Goal: Task Accomplishment & Management: Use online tool/utility

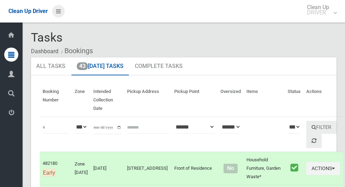
click at [61, 13] on icon at bounding box center [58, 11] width 5 height 12
click at [57, 13] on icon at bounding box center [58, 11] width 5 height 12
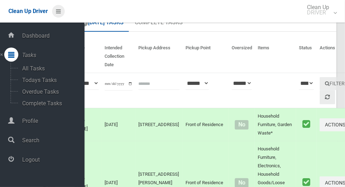
scroll to position [45, 0]
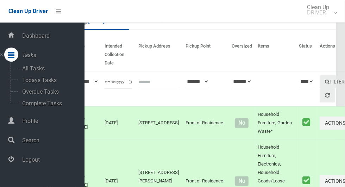
click at [26, 163] on span "Logout" at bounding box center [52, 159] width 64 height 7
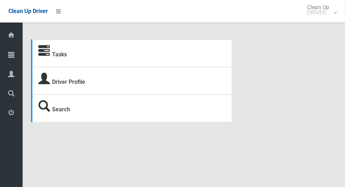
click at [10, 58] on icon at bounding box center [11, 55] width 6 height 14
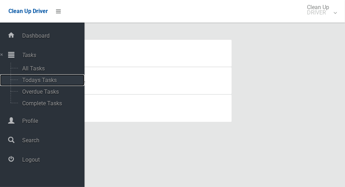
click at [29, 80] on span "Todays Tasks" at bounding box center [49, 80] width 58 height 7
click at [32, 83] on span "Todays Tasks" at bounding box center [49, 80] width 58 height 7
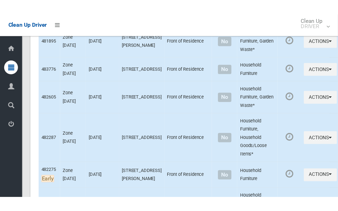
scroll to position [3413, 0]
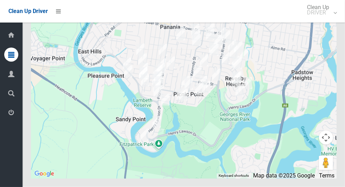
click at [326, 20] on button "Toggle fullscreen view" at bounding box center [326, 13] width 14 height 14
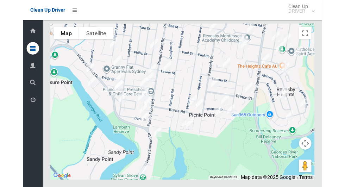
scroll to position [3378, 0]
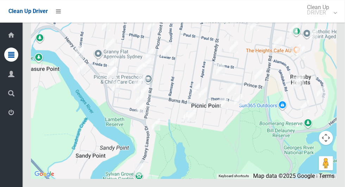
click at [333, 68] on div at bounding box center [184, 90] width 306 height 176
click at [326, 20] on button "Toggle fullscreen view" at bounding box center [326, 13] width 14 height 14
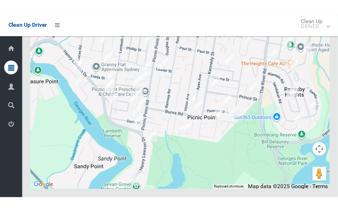
scroll to position [3395, 0]
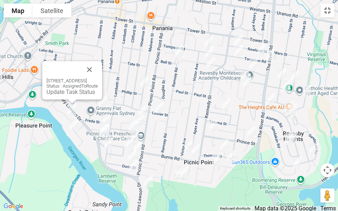
click at [333, 15] on button "Toggle fullscreen view" at bounding box center [327, 11] width 14 height 14
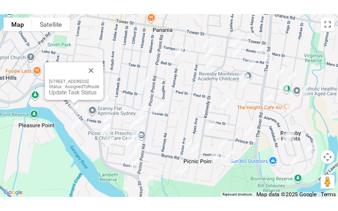
scroll to position [3413, 0]
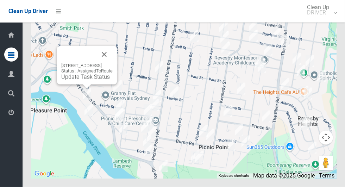
click at [326, 20] on button "Toggle fullscreen view" at bounding box center [326, 13] width 14 height 14
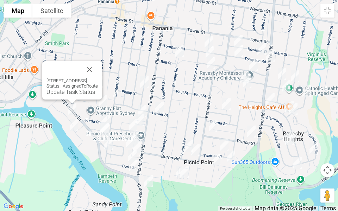
click at [98, 70] on button "Close" at bounding box center [89, 69] width 17 height 17
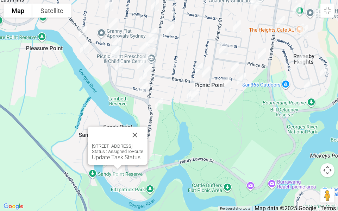
click at [143, 135] on button "Close" at bounding box center [134, 135] width 17 height 17
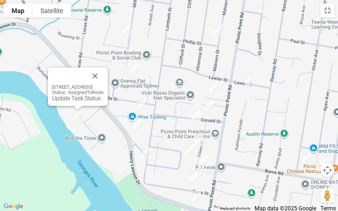
click at [104, 71] on button "Close" at bounding box center [95, 76] width 17 height 17
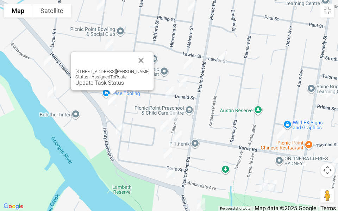
click at [154, 57] on div "1/755 Henry Lawson Drive, PICNIC POINT NSW 2213 Status : AssignedToRoute Update…" at bounding box center [112, 71] width 83 height 38
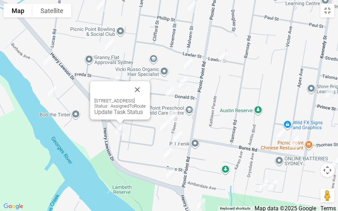
click at [146, 84] on button "Close" at bounding box center [137, 89] width 17 height 17
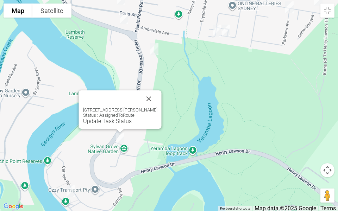
click at [157, 96] on button "Close" at bounding box center [148, 98] width 17 height 17
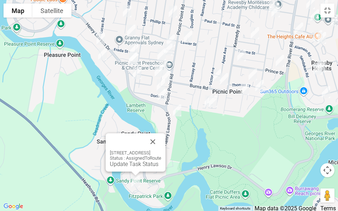
click at [161, 140] on button "Close" at bounding box center [152, 141] width 17 height 17
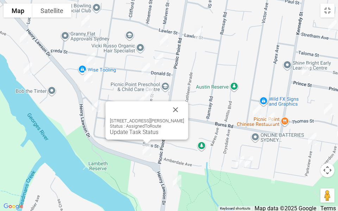
click at [183, 110] on button "Close" at bounding box center [175, 109] width 17 height 17
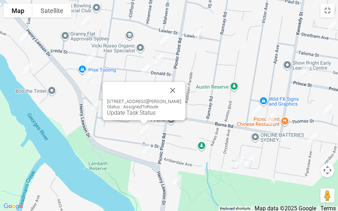
click at [177, 84] on button "Close" at bounding box center [172, 90] width 17 height 17
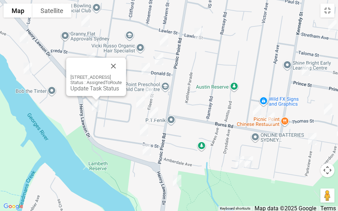
click at [122, 65] on button "Close" at bounding box center [113, 66] width 17 height 17
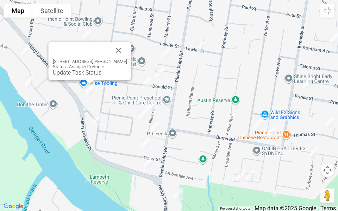
click at [127, 47] on button "Close" at bounding box center [118, 50] width 17 height 17
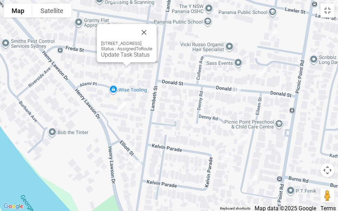
click at [152, 30] on button "Close" at bounding box center [144, 32] width 17 height 17
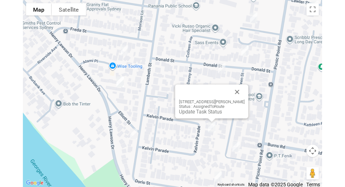
scroll to position [3396, 0]
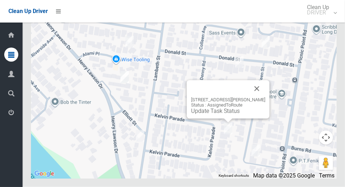
click at [262, 97] on button "Close" at bounding box center [257, 88] width 17 height 17
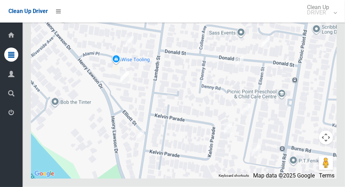
click at [327, 20] on button "Toggle fullscreen view" at bounding box center [326, 13] width 14 height 14
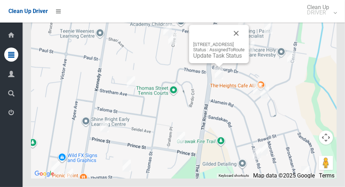
click at [195, 59] on link "Update Task Status" at bounding box center [217, 55] width 49 height 7
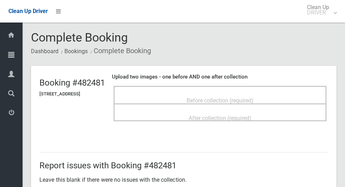
click at [205, 94] on div "Before collection (required)" at bounding box center [219, 100] width 197 height 13
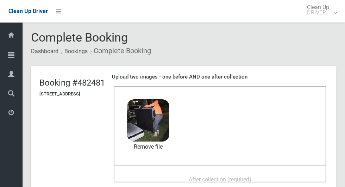
click at [207, 176] on span "After collection (required)" at bounding box center [220, 179] width 63 height 7
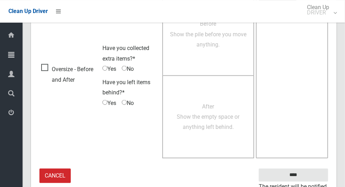
scroll to position [576, 0]
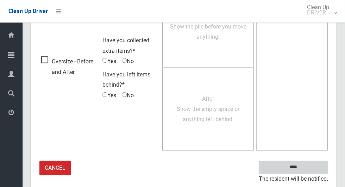
click at [308, 165] on input "****" at bounding box center [293, 167] width 69 height 13
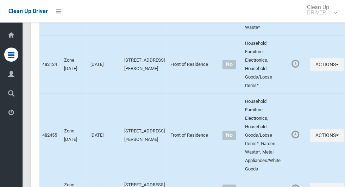
scroll to position [2669, 0]
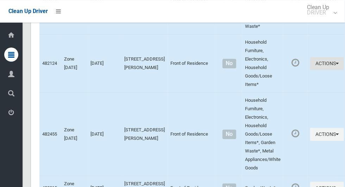
click at [311, 70] on button "Actions" at bounding box center [327, 63] width 34 height 13
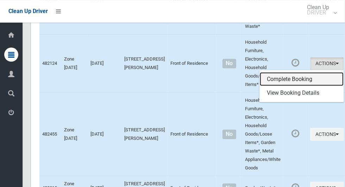
click at [277, 86] on link "Complete Booking" at bounding box center [302, 79] width 84 height 14
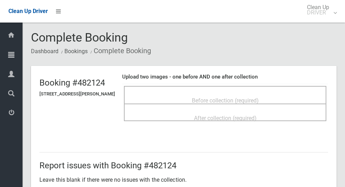
click at [187, 94] on div "Before collection (required)" at bounding box center [225, 100] width 187 height 13
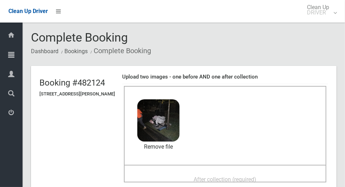
click at [205, 177] on span "After collection (required)" at bounding box center [225, 179] width 63 height 7
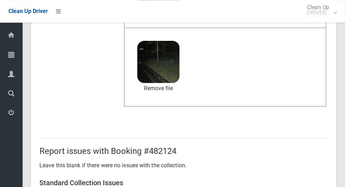
scroll to position [576, 0]
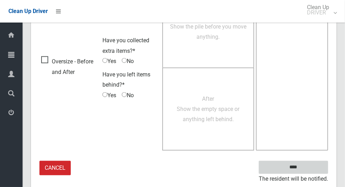
click at [306, 165] on input "****" at bounding box center [293, 167] width 69 height 13
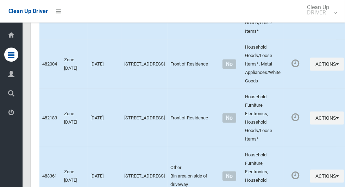
scroll to position [3413, 0]
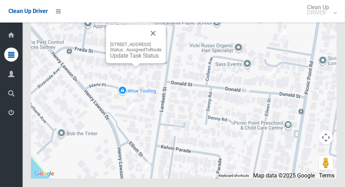
click at [162, 42] on button "Close" at bounding box center [153, 33] width 17 height 17
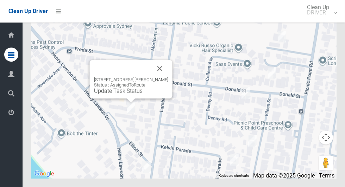
click at [168, 77] on button "Close" at bounding box center [159, 68] width 17 height 17
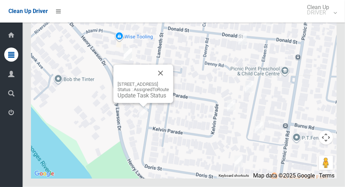
click at [169, 82] on button "Close" at bounding box center [160, 73] width 17 height 17
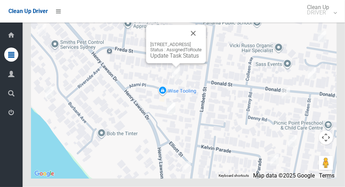
click at [202, 42] on button "Close" at bounding box center [193, 33] width 17 height 17
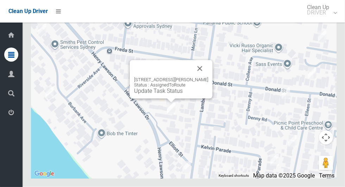
click at [208, 77] on button "Close" at bounding box center [200, 68] width 17 height 17
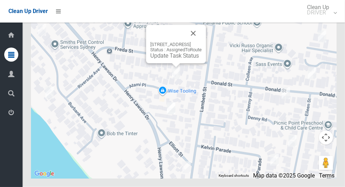
click at [170, 59] on div "7 Atami Place, PICNIC POINT NSW 2213 Status : AssignedToRoute Update Task Status" at bounding box center [175, 50] width 51 height 17
click at [164, 59] on link "Update Task Status" at bounding box center [174, 55] width 49 height 7
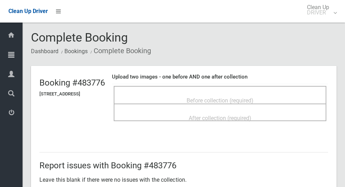
click at [194, 97] on span "Before collection (required)" at bounding box center [220, 100] width 67 height 7
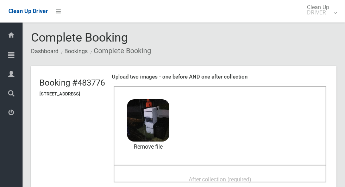
click at [183, 173] on div "After collection (required)" at bounding box center [219, 179] width 197 height 13
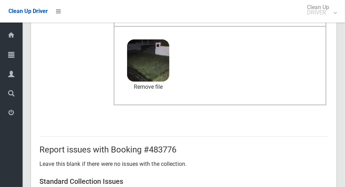
scroll to position [576, 0]
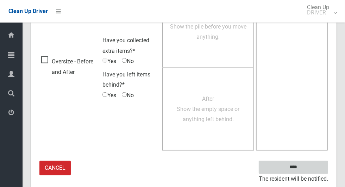
click at [292, 163] on input "****" at bounding box center [293, 167] width 69 height 13
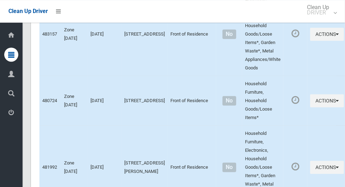
scroll to position [3413, 0]
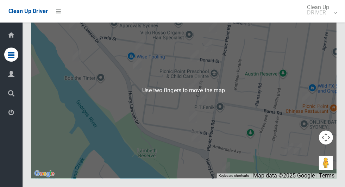
scroll to position [3397, 0]
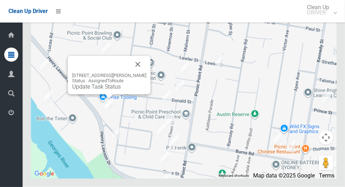
click at [79, 90] on link "Update Task Status" at bounding box center [96, 86] width 49 height 7
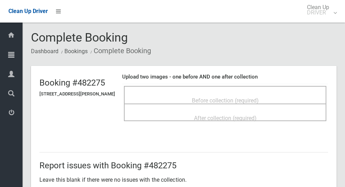
click at [200, 94] on div "Before collection (required)" at bounding box center [225, 100] width 187 height 13
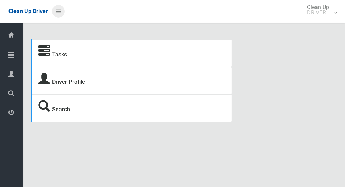
click at [61, 8] on icon at bounding box center [58, 11] width 5 height 12
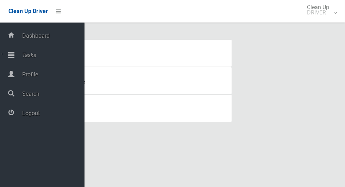
click at [36, 58] on span "Tasks" at bounding box center [52, 55] width 64 height 7
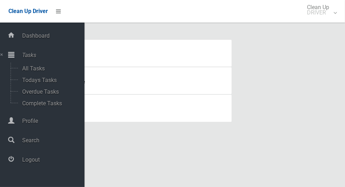
click at [36, 58] on span "Tasks" at bounding box center [52, 55] width 64 height 7
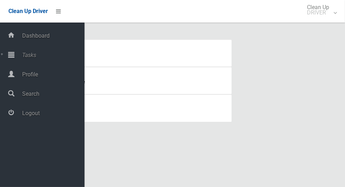
click at [33, 57] on span "Tasks" at bounding box center [52, 55] width 64 height 7
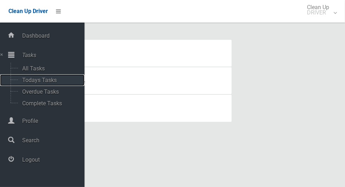
click at [52, 80] on span "Todays Tasks" at bounding box center [49, 80] width 58 height 7
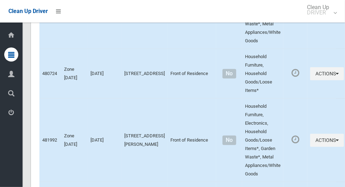
scroll to position [3413, 0]
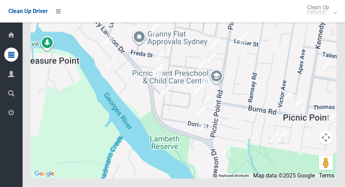
click at [158, 94] on div at bounding box center [184, 90] width 306 height 176
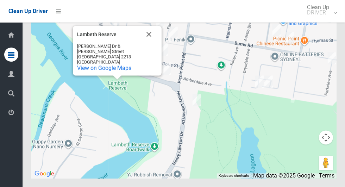
click at [151, 43] on button "Close" at bounding box center [148, 34] width 17 height 17
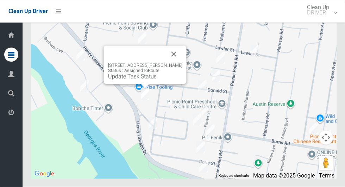
click at [124, 80] on link "Update Task Status" at bounding box center [132, 76] width 49 height 7
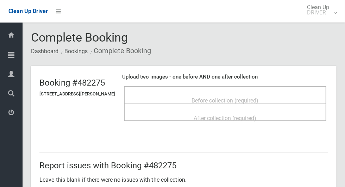
click at [212, 94] on div "Before collection (required)" at bounding box center [225, 100] width 187 height 13
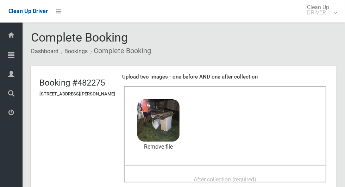
click at [223, 176] on span "After collection (required)" at bounding box center [225, 179] width 63 height 7
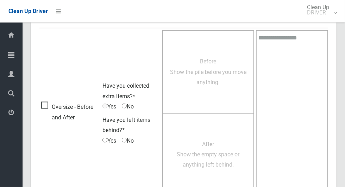
scroll to position [576, 0]
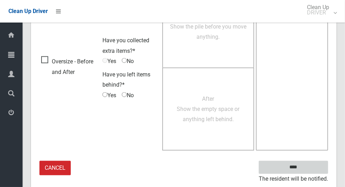
click at [306, 165] on input "****" at bounding box center [293, 167] width 69 height 13
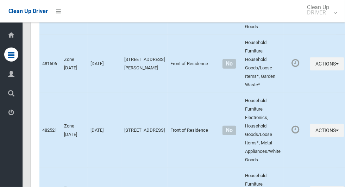
scroll to position [3413, 0]
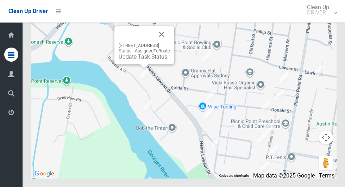
click at [170, 43] on button "Close" at bounding box center [161, 34] width 17 height 17
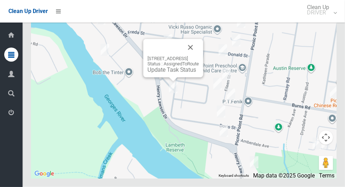
click at [199, 56] on button "Close" at bounding box center [190, 47] width 17 height 17
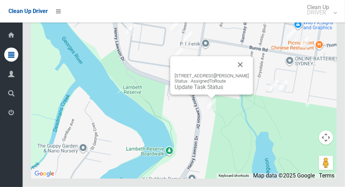
click at [249, 73] on button "Close" at bounding box center [240, 64] width 17 height 17
click at [187, 90] on link "Update Task Status" at bounding box center [199, 87] width 49 height 7
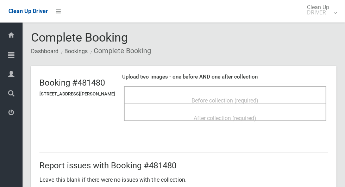
click at [217, 98] on span "Before collection (required)" at bounding box center [225, 100] width 67 height 7
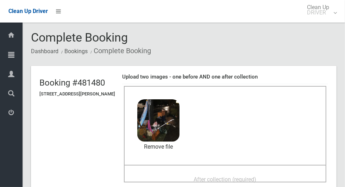
click at [209, 173] on div "After collection (required)" at bounding box center [225, 179] width 187 height 13
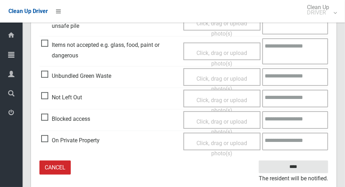
scroll to position [363, 0]
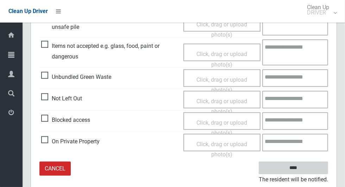
click at [293, 171] on input "****" at bounding box center [293, 168] width 69 height 13
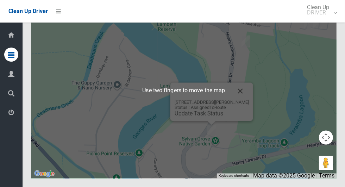
scroll to position [3413, 0]
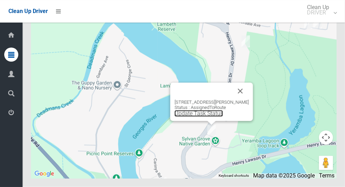
click at [187, 117] on link "Update Task Status" at bounding box center [199, 113] width 49 height 7
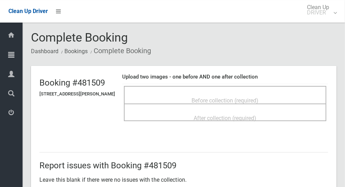
click at [212, 94] on div "Before collection (required)" at bounding box center [225, 100] width 187 height 13
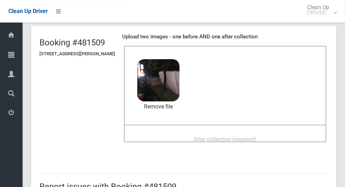
scroll to position [39, 0]
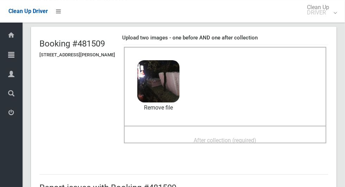
click at [212, 142] on span "After collection (required)" at bounding box center [225, 140] width 63 height 7
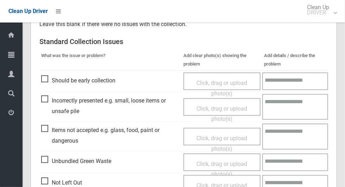
scroll to position [576, 0]
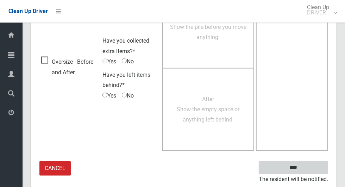
click at [306, 165] on input "****" at bounding box center [293, 167] width 69 height 13
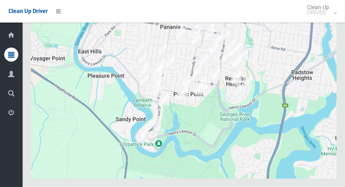
scroll to position [3413, 0]
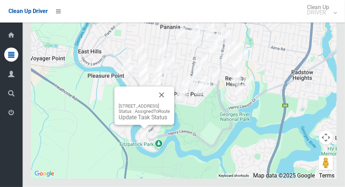
click at [170, 104] on button "Close" at bounding box center [161, 95] width 17 height 17
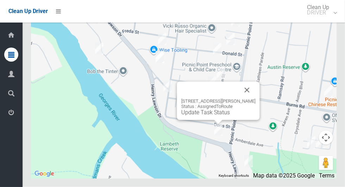
click at [252, 99] on button "Close" at bounding box center [247, 90] width 17 height 17
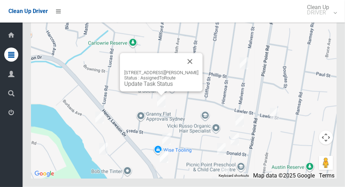
click at [189, 70] on button "Close" at bounding box center [190, 61] width 17 height 17
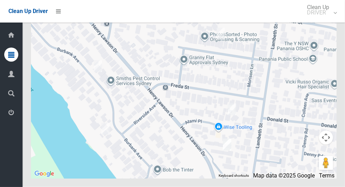
click at [268, 96] on div at bounding box center [184, 90] width 306 height 176
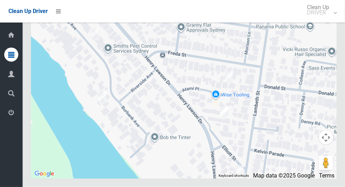
click at [199, 139] on div at bounding box center [184, 90] width 306 height 176
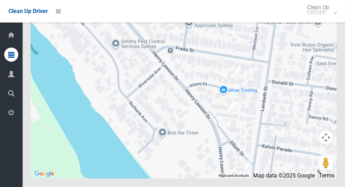
click at [207, 133] on div at bounding box center [184, 90] width 306 height 176
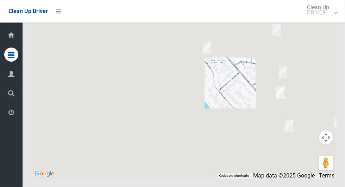
scroll to position [0, 0]
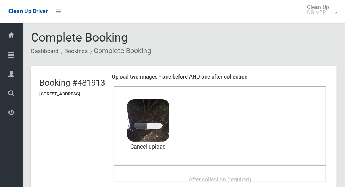
click at [190, 173] on div "After collection (required)" at bounding box center [219, 179] width 197 height 13
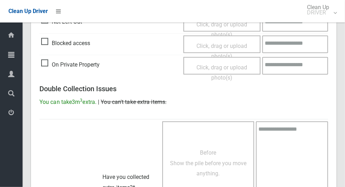
scroll to position [576, 0]
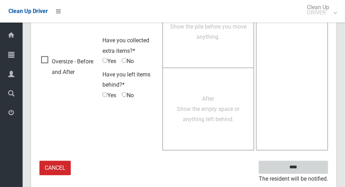
click at [308, 168] on input "****" at bounding box center [293, 167] width 69 height 13
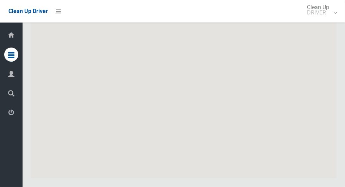
scroll to position [3413, 0]
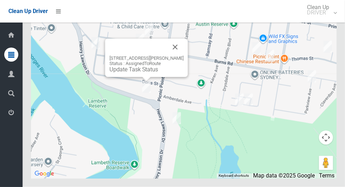
click at [130, 73] on link "Update Task Status" at bounding box center [133, 69] width 49 height 7
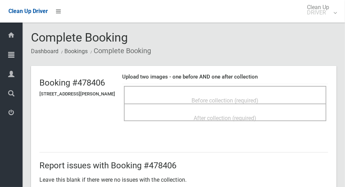
click at [222, 99] on span "Before collection (required)" at bounding box center [225, 100] width 67 height 7
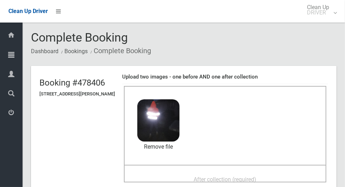
click at [214, 173] on div "After collection (required)" at bounding box center [225, 179] width 187 height 13
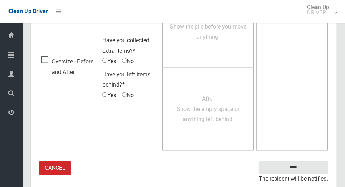
scroll to position [576, 0]
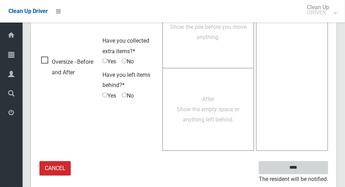
click at [293, 166] on input "****" at bounding box center [293, 167] width 69 height 13
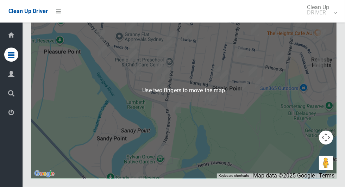
scroll to position [3365, 0]
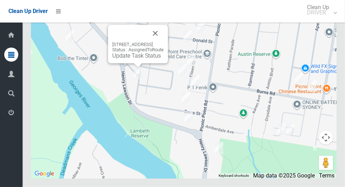
click at [164, 42] on button "Close" at bounding box center [155, 33] width 17 height 17
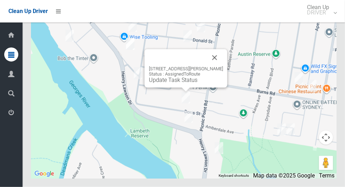
scroll to position [3413, 0]
click at [173, 88] on div "[STREET_ADDRESS][PERSON_NAME] Status : AssignedToRoute Update Task Status" at bounding box center [186, 68] width 83 height 38
click at [169, 83] on link "Update Task Status" at bounding box center [173, 80] width 49 height 7
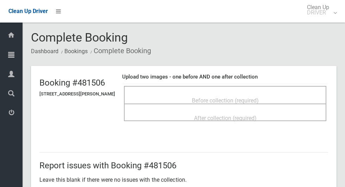
click at [197, 97] on span "Before collection (required)" at bounding box center [225, 100] width 67 height 7
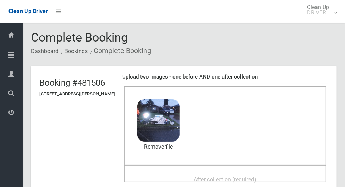
click at [225, 176] on span "After collection (required)" at bounding box center [225, 179] width 63 height 7
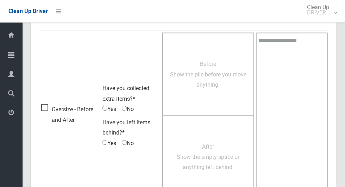
scroll to position [576, 0]
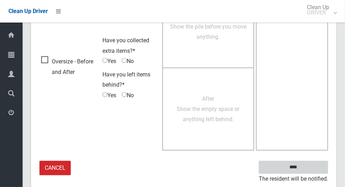
click at [306, 165] on input "****" at bounding box center [293, 167] width 69 height 13
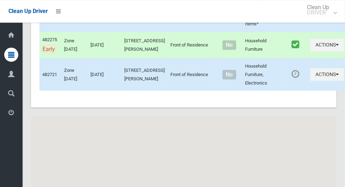
scroll to position [3413, 0]
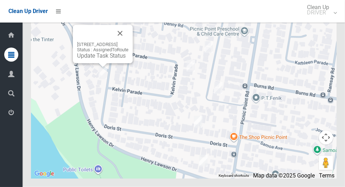
click at [128, 42] on button "Close" at bounding box center [120, 33] width 17 height 17
click at [92, 59] on link "Update Task Status" at bounding box center [101, 55] width 49 height 7
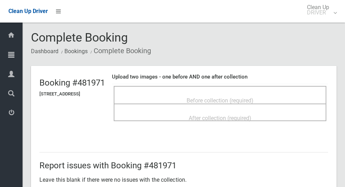
click at [205, 94] on div "Before collection (required)" at bounding box center [219, 100] width 197 height 13
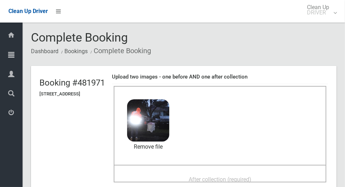
click at [193, 174] on div "After collection (required)" at bounding box center [219, 179] width 197 height 13
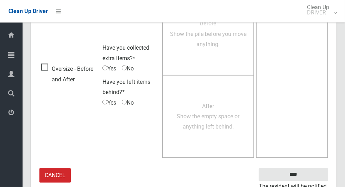
scroll to position [576, 0]
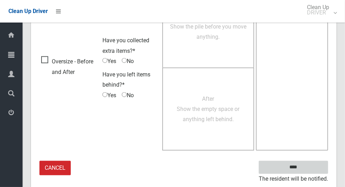
click at [293, 165] on input "****" at bounding box center [293, 167] width 69 height 13
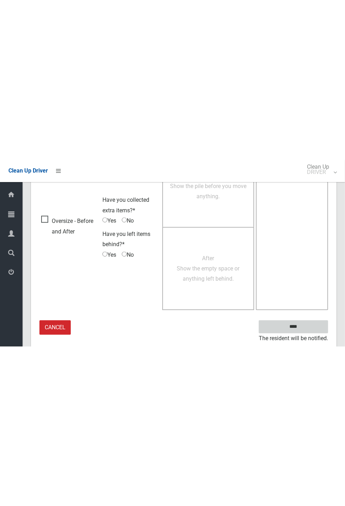
scroll to position [277, 0]
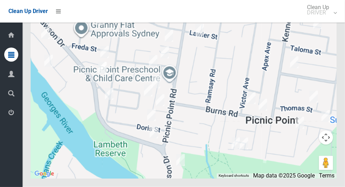
scroll to position [3378, 0]
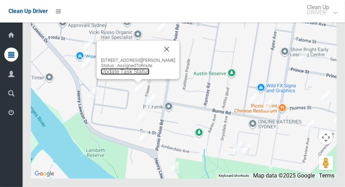
click at [124, 75] on link "Update Task Status" at bounding box center [125, 71] width 49 height 7
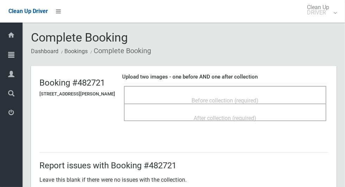
click at [204, 94] on div "Before collection (required)" at bounding box center [225, 100] width 187 height 13
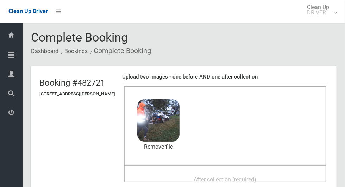
click at [216, 176] on span "After collection (required)" at bounding box center [225, 179] width 63 height 7
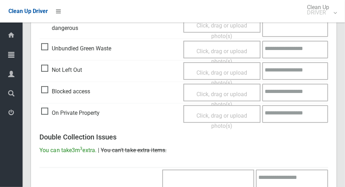
scroll to position [576, 0]
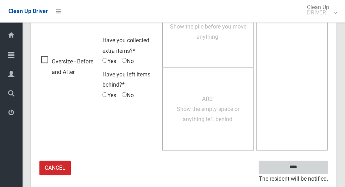
click at [306, 165] on input "****" at bounding box center [293, 167] width 69 height 13
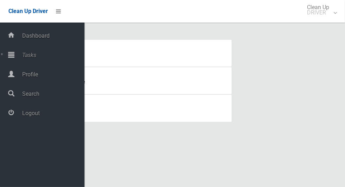
click at [36, 58] on span "Tasks" at bounding box center [52, 55] width 64 height 7
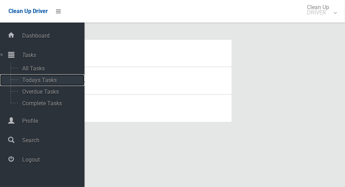
click at [56, 83] on span "Todays Tasks" at bounding box center [49, 80] width 58 height 7
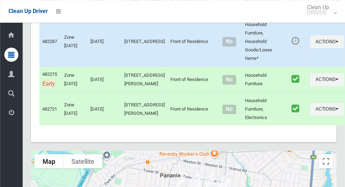
scroll to position [3413, 0]
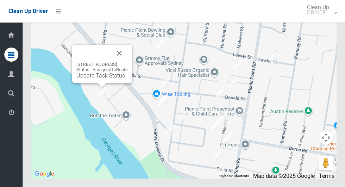
click at [128, 62] on button "Close" at bounding box center [119, 53] width 17 height 17
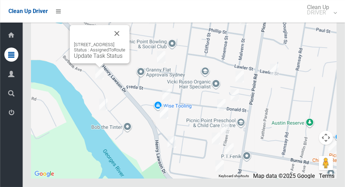
click at [125, 42] on button "Close" at bounding box center [116, 33] width 17 height 17
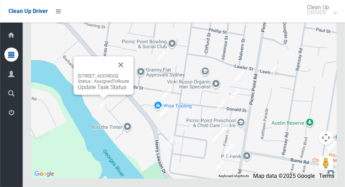
click at [129, 73] on button "Close" at bounding box center [120, 64] width 17 height 17
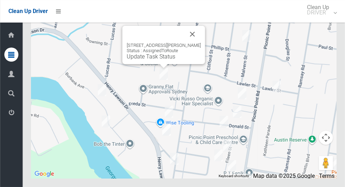
click at [192, 43] on button "Close" at bounding box center [192, 34] width 17 height 17
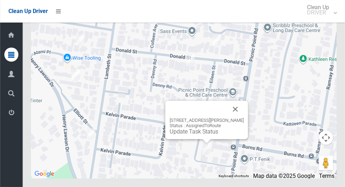
click at [242, 118] on button "Close" at bounding box center [235, 109] width 17 height 17
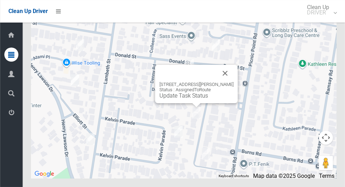
click at [232, 82] on button "Close" at bounding box center [225, 73] width 17 height 17
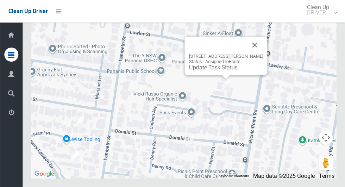
click at [263, 54] on button "Close" at bounding box center [254, 45] width 17 height 17
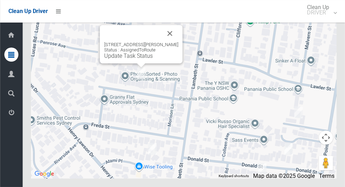
click at [170, 42] on button "Close" at bounding box center [170, 33] width 17 height 17
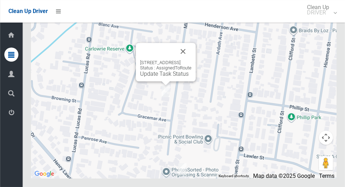
click at [192, 60] on button "Close" at bounding box center [183, 51] width 17 height 17
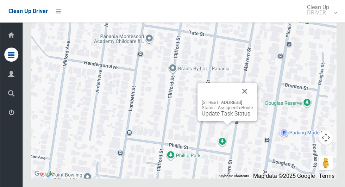
click at [253, 100] on button "Close" at bounding box center [244, 91] width 17 height 17
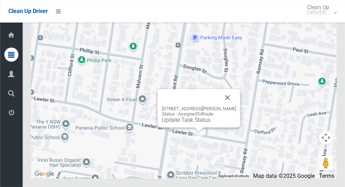
click at [229, 106] on button "Close" at bounding box center [227, 97] width 17 height 17
click at [231, 106] on button "Close" at bounding box center [227, 97] width 17 height 17
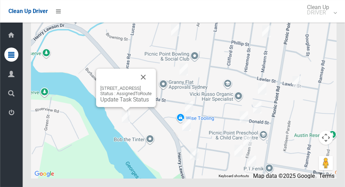
click at [152, 86] on button "Close" at bounding box center [143, 77] width 17 height 17
click at [116, 103] on link "Update Task Status" at bounding box center [124, 99] width 49 height 7
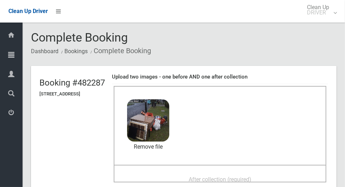
click at [203, 180] on span "After collection (required)" at bounding box center [220, 179] width 63 height 7
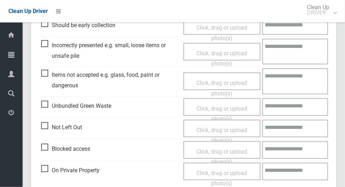
scroll to position [576, 0]
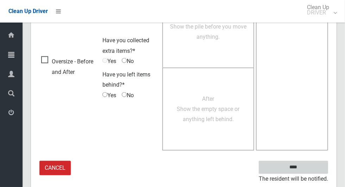
click at [294, 165] on input "****" at bounding box center [293, 167] width 69 height 13
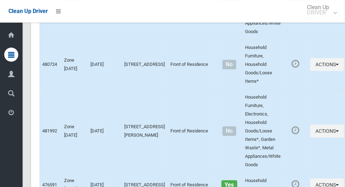
scroll to position [3413, 0]
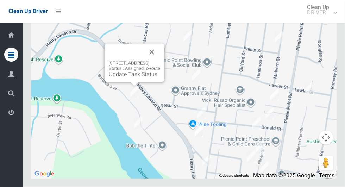
click at [160, 61] on button "Close" at bounding box center [151, 52] width 17 height 17
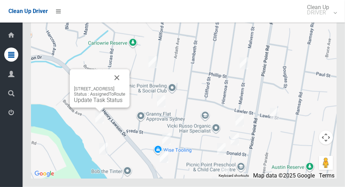
click at [93, 104] on div "[STREET_ADDRESS] Status : AssignedToRoute Update Task Status" at bounding box center [99, 94] width 51 height 17
click at [92, 104] on link "Update Task Status" at bounding box center [98, 100] width 49 height 7
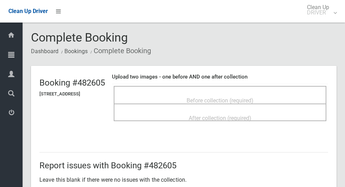
click at [180, 94] on div "Before collection (required)" at bounding box center [219, 100] width 197 height 13
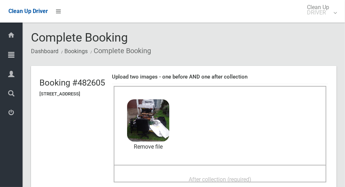
click at [192, 173] on div "After collection (required)" at bounding box center [219, 179] width 197 height 13
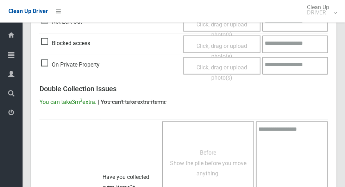
scroll to position [576, 0]
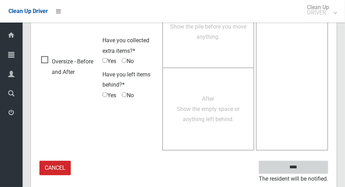
click at [296, 167] on input "****" at bounding box center [293, 167] width 69 height 13
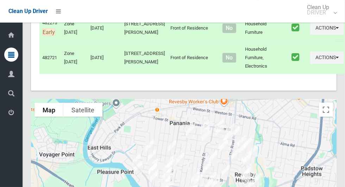
scroll to position [3413, 0]
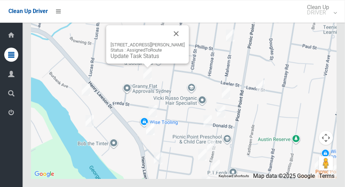
click at [180, 42] on button "Close" at bounding box center [176, 33] width 17 height 17
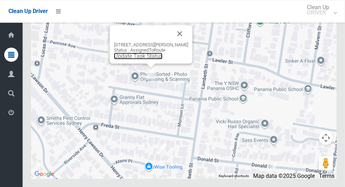
click at [148, 59] on link "Update Task Status" at bounding box center [138, 55] width 49 height 7
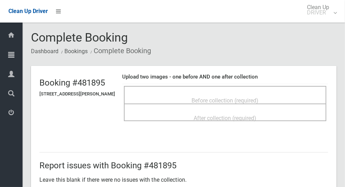
click at [202, 94] on div "Before collection (required)" at bounding box center [225, 100] width 187 height 13
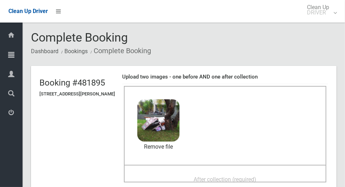
click at [193, 173] on div "After collection (required)" at bounding box center [225, 179] width 187 height 13
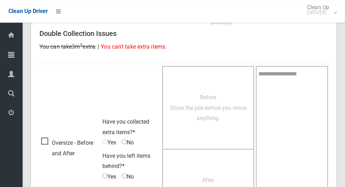
scroll to position [576, 0]
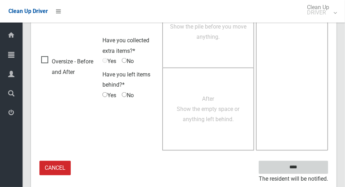
click at [306, 168] on input "****" at bounding box center [293, 167] width 69 height 13
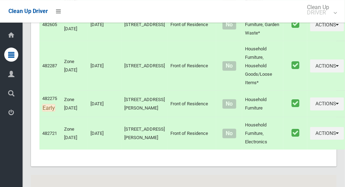
scroll to position [3413, 0]
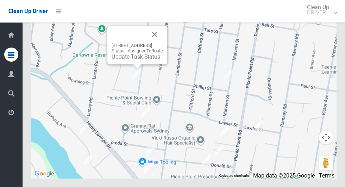
click at [163, 43] on button "Close" at bounding box center [154, 34] width 17 height 17
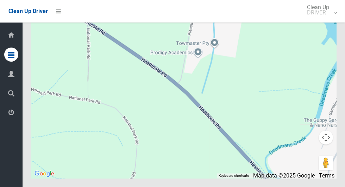
scroll to position [3413, 0]
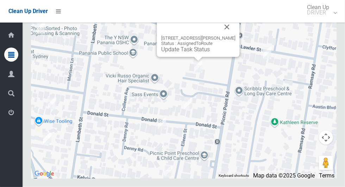
click at [234, 36] on button "Close" at bounding box center [227, 27] width 17 height 17
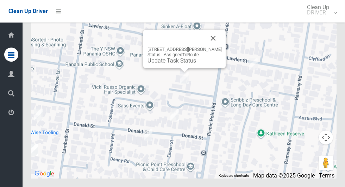
click at [166, 64] on div "12A Colleen Avenue, PICNIC POINT NSW 2213 Status : AssignedToRoute Update Task …" at bounding box center [185, 55] width 74 height 17
click at [170, 64] on div "12A Colleen Avenue, PICNIC POINT NSW 2213 Status : AssignedToRoute Update Task …" at bounding box center [185, 55] width 74 height 17
click at [166, 64] on div "12A Colleen Avenue, PICNIC POINT NSW 2213 Status : AssignedToRoute Update Task …" at bounding box center [185, 55] width 74 height 17
click at [162, 64] on link "Update Task Status" at bounding box center [172, 60] width 49 height 7
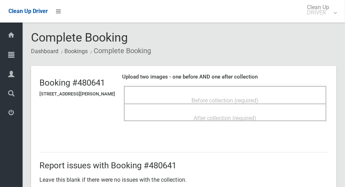
click at [178, 97] on div "Before collection (required)" at bounding box center [225, 100] width 187 height 13
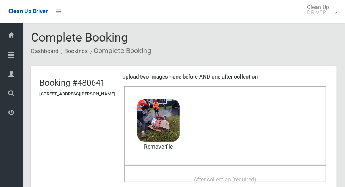
click at [210, 177] on span "After collection (required)" at bounding box center [225, 179] width 63 height 7
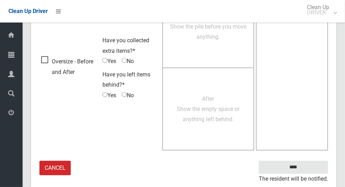
scroll to position [572, 0]
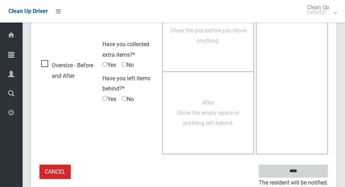
click at [280, 167] on input "****" at bounding box center [293, 171] width 69 height 13
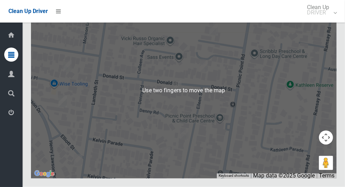
scroll to position [3413, 0]
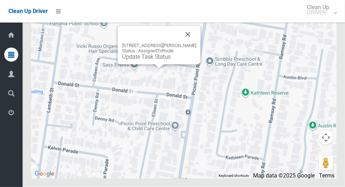
click at [140, 60] on link "Update Task Status" at bounding box center [146, 57] width 49 height 7
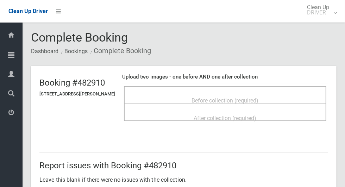
click at [183, 99] on div "Before collection (required)" at bounding box center [225, 100] width 187 height 13
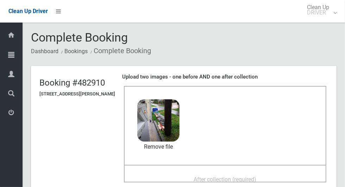
click at [190, 177] on div "After collection (required)" at bounding box center [225, 179] width 187 height 13
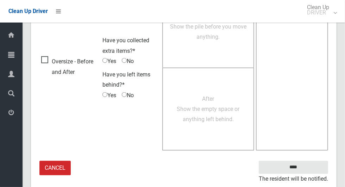
scroll to position [576, 0]
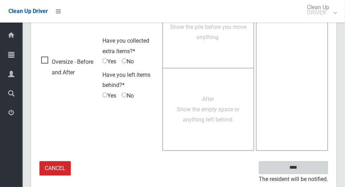
click at [280, 167] on input "****" at bounding box center [293, 167] width 69 height 13
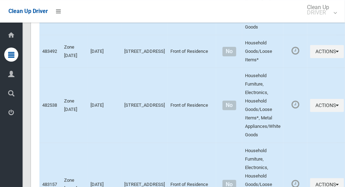
scroll to position [3413, 0]
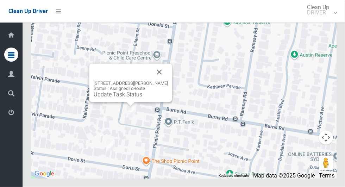
click at [165, 81] on button "Close" at bounding box center [159, 72] width 17 height 17
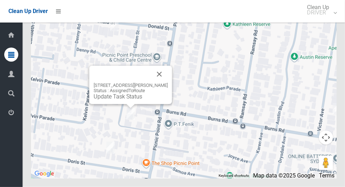
click at [165, 83] on button "Close" at bounding box center [159, 74] width 17 height 17
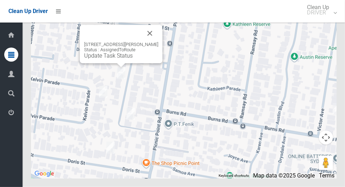
click at [106, 59] on link "Update Task Status" at bounding box center [108, 55] width 49 height 7
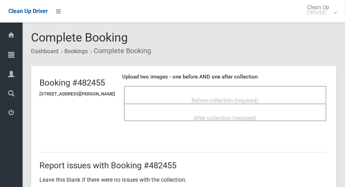
click at [217, 97] on span "Before collection (required)" at bounding box center [225, 100] width 67 height 7
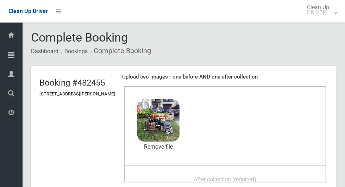
scroll to position [1, 0]
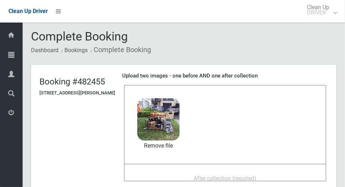
click at [148, 174] on div "After collection (required)" at bounding box center [225, 177] width 187 height 13
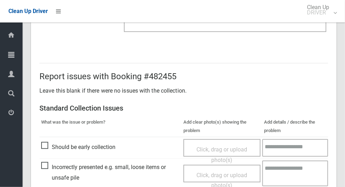
scroll to position [576, 0]
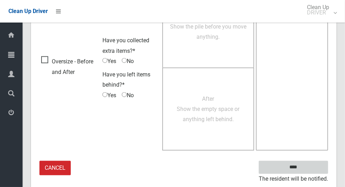
click at [294, 165] on input "****" at bounding box center [293, 167] width 69 height 13
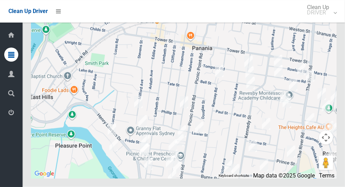
scroll to position [3413, 0]
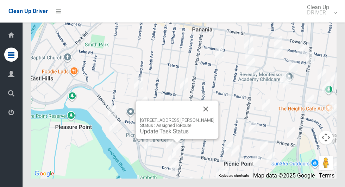
click at [166, 135] on link "Update Task Status" at bounding box center [164, 131] width 49 height 7
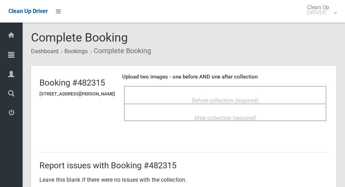
click at [203, 97] on span "Before collection (required)" at bounding box center [225, 100] width 67 height 7
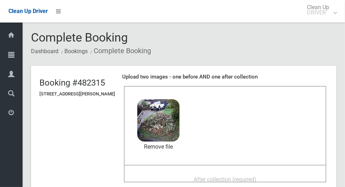
click at [151, 173] on div "After collection (required)" at bounding box center [225, 179] width 187 height 13
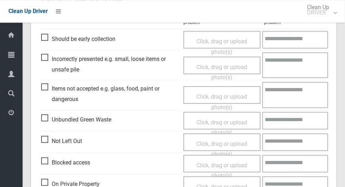
scroll to position [576, 0]
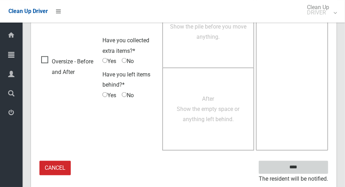
click at [295, 164] on input "****" at bounding box center [293, 167] width 69 height 13
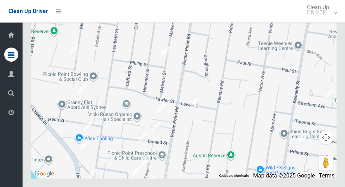
scroll to position [3405, 0]
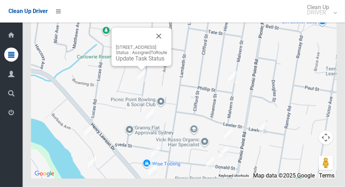
click at [167, 45] on button "Close" at bounding box center [158, 36] width 17 height 17
click at [122, 62] on link "Update Task Status" at bounding box center [140, 58] width 49 height 7
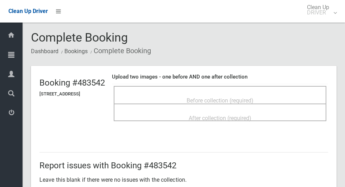
click at [202, 97] on span "Before collection (required)" at bounding box center [220, 100] width 67 height 7
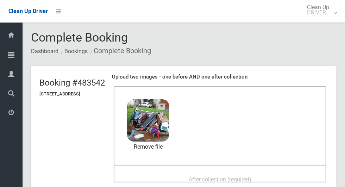
click at [197, 176] on span "After collection (required)" at bounding box center [220, 179] width 63 height 7
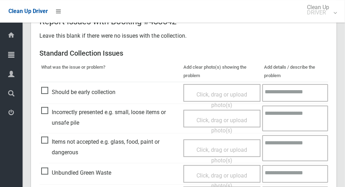
scroll to position [576, 0]
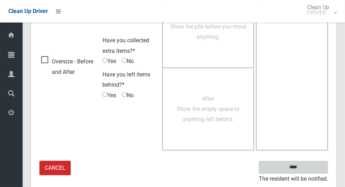
click at [305, 165] on input "****" at bounding box center [293, 167] width 69 height 13
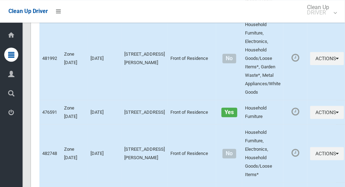
scroll to position [3413, 0]
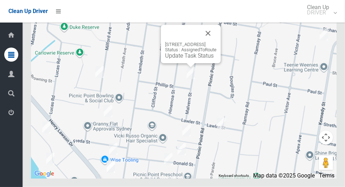
click at [217, 42] on button "Close" at bounding box center [208, 33] width 17 height 17
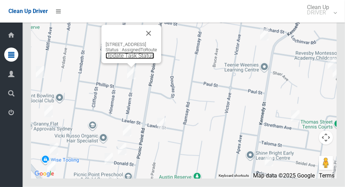
click at [133, 59] on link "Update Task Status" at bounding box center [130, 55] width 49 height 7
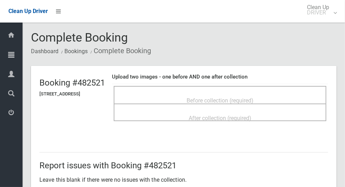
click at [194, 97] on span "Before collection (required)" at bounding box center [220, 100] width 67 height 7
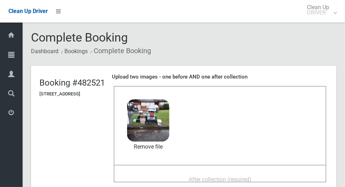
click at [182, 176] on div "After collection (required)" at bounding box center [219, 179] width 197 height 13
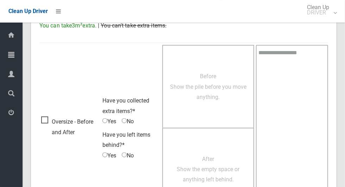
scroll to position [576, 0]
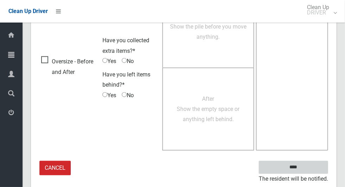
click at [295, 171] on input "****" at bounding box center [293, 167] width 69 height 13
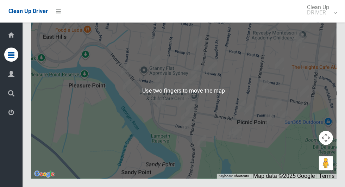
scroll to position [3413, 0]
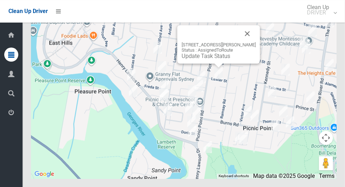
click at [205, 59] on link "Update Task Status" at bounding box center [206, 55] width 49 height 7
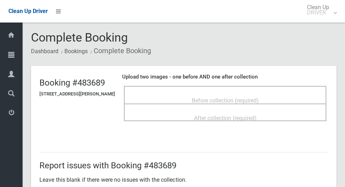
click at [200, 97] on span "Before collection (required)" at bounding box center [225, 100] width 67 height 7
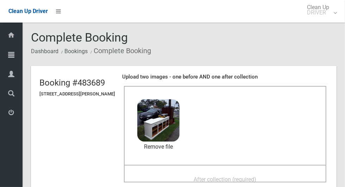
click at [187, 178] on div "After collection (required)" at bounding box center [225, 179] width 187 height 13
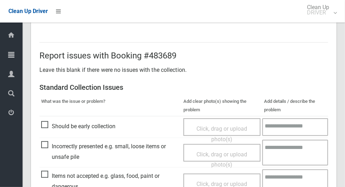
scroll to position [576, 0]
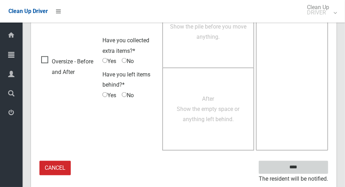
click at [293, 171] on input "****" at bounding box center [293, 167] width 69 height 13
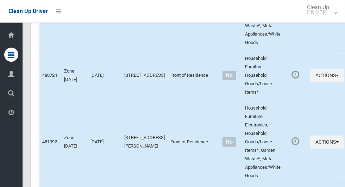
scroll to position [3413, 0]
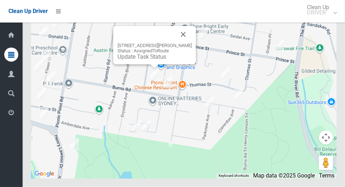
click at [192, 43] on button "Close" at bounding box center [183, 34] width 17 height 17
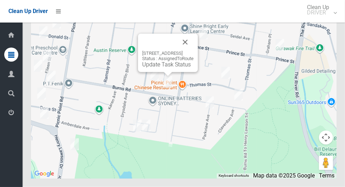
click at [194, 51] on button "Close" at bounding box center [185, 42] width 17 height 17
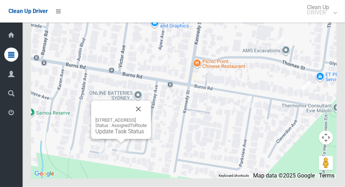
click at [147, 118] on button "Close" at bounding box center [138, 109] width 17 height 17
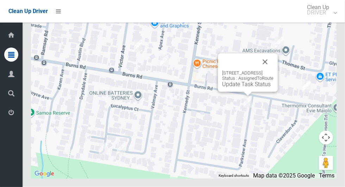
click at [274, 70] on button "Close" at bounding box center [265, 62] width 17 height 17
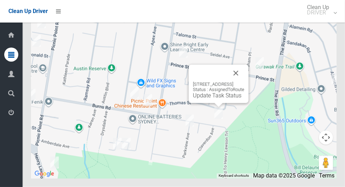
click at [244, 82] on button "Close" at bounding box center [235, 73] width 17 height 17
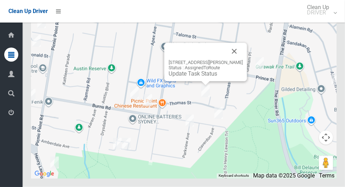
click at [237, 60] on button "Close" at bounding box center [234, 51] width 17 height 17
click at [240, 60] on button "Close" at bounding box center [234, 51] width 17 height 17
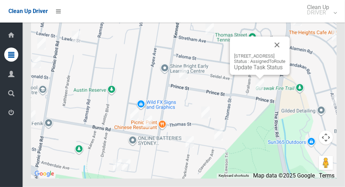
click at [286, 54] on button "Close" at bounding box center [277, 45] width 17 height 17
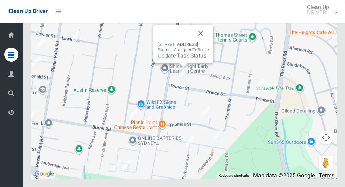
click at [209, 42] on button "Close" at bounding box center [200, 33] width 17 height 17
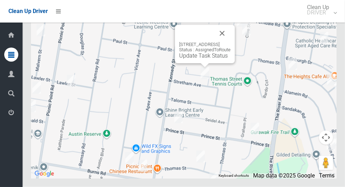
click at [231, 42] on button "Close" at bounding box center [222, 33] width 17 height 17
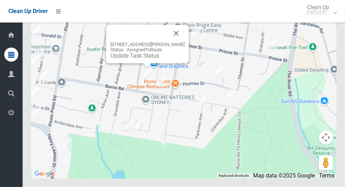
click at [181, 42] on button "Close" at bounding box center [176, 33] width 17 height 17
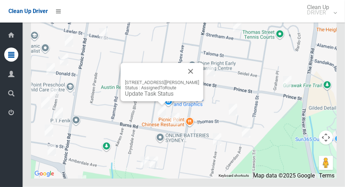
click at [159, 97] on div "91 Victor Avenue, PICNIC POINT NSW 2213 Status : AssignedToRoute Update Task St…" at bounding box center [162, 88] width 74 height 17
click at [141, 97] on div "91 Victor Avenue, PICNIC POINT NSW 2213 Status : AssignedToRoute Update Task St…" at bounding box center [162, 88] width 74 height 17
click at [147, 97] on link "Update Task Status" at bounding box center [149, 93] width 49 height 7
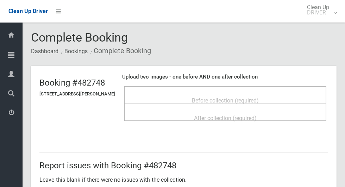
click at [182, 94] on div "Before collection (required)" at bounding box center [225, 100] width 187 height 13
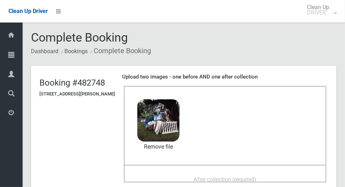
click at [179, 182] on div "After collection (required)" at bounding box center [225, 179] width 187 height 13
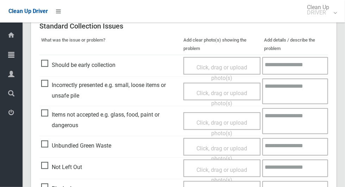
scroll to position [576, 0]
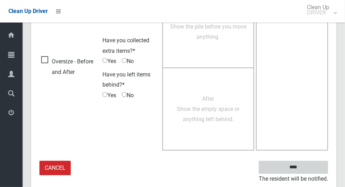
click at [306, 171] on input "****" at bounding box center [293, 167] width 69 height 13
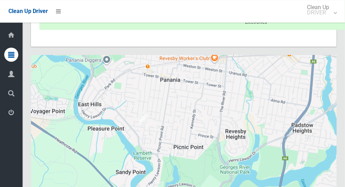
scroll to position [3413, 0]
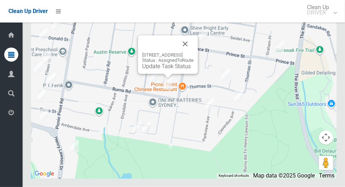
click at [194, 52] on button "Close" at bounding box center [185, 44] width 17 height 17
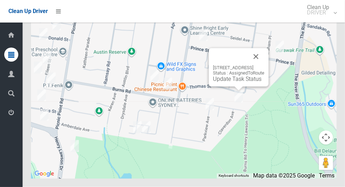
click at [264, 65] on button "Close" at bounding box center [255, 56] width 17 height 17
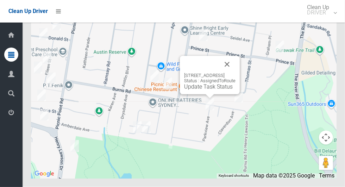
click at [236, 73] on button "Close" at bounding box center [227, 64] width 17 height 17
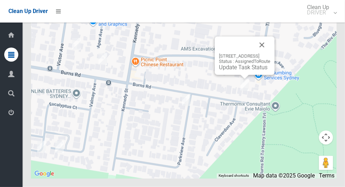
click at [230, 75] on div "12 Burns Road, PICNIC POINT NSW 2213 Status : AssignedToRoute Update Task Status" at bounding box center [245, 56] width 60 height 38
click at [228, 71] on link "Update Task Status" at bounding box center [243, 67] width 49 height 7
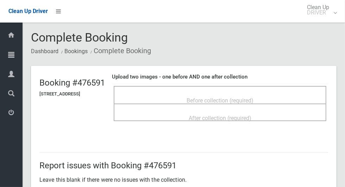
click at [193, 86] on div "Before collection (required)" at bounding box center [220, 95] width 213 height 18
click at [219, 97] on span "Before collection (required)" at bounding box center [220, 100] width 67 height 7
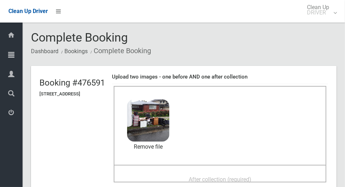
click at [186, 178] on div "After collection (required)" at bounding box center [219, 179] width 197 height 13
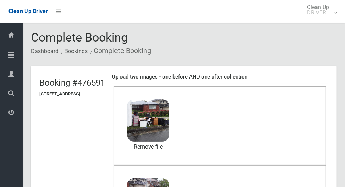
click at [337, 159] on header "Booking #476591 [STREET_ADDRESS] Upload two images - one before AND one after c…" at bounding box center [184, 162] width 306 height 193
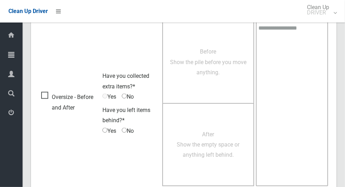
scroll to position [576, 0]
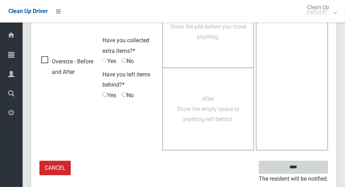
click at [277, 163] on input "****" at bounding box center [293, 167] width 69 height 13
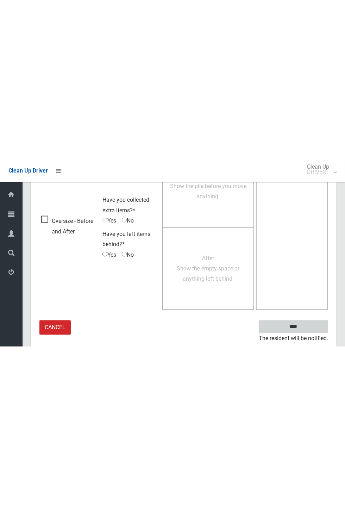
scroll to position [277, 0]
